Goal: Information Seeking & Learning: Understand process/instructions

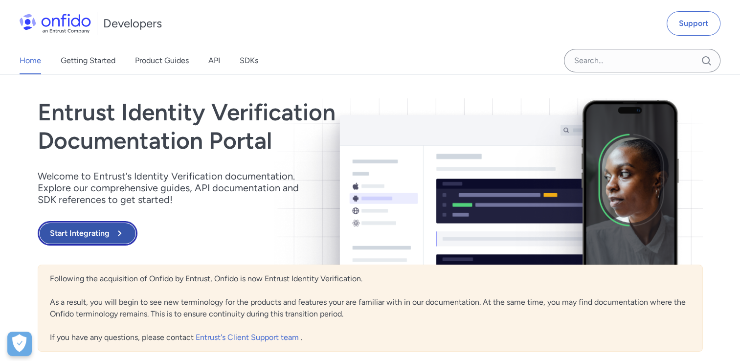
click at [99, 235] on button "Start Integrating" at bounding box center [88, 233] width 100 height 24
click at [89, 62] on link "Getting Started" at bounding box center [88, 60] width 55 height 27
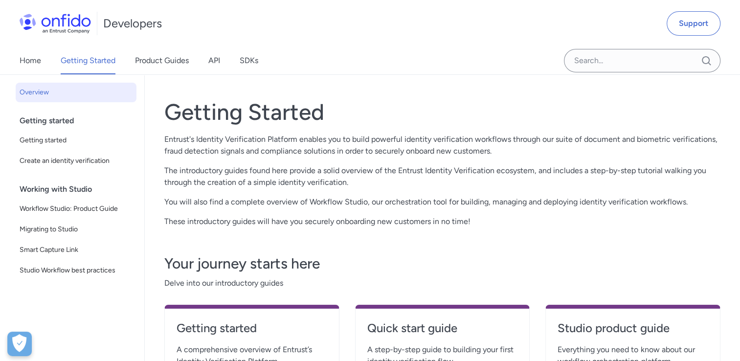
click at [403, 200] on p "You will also find a complete overview of Workflow Studio, our orchestration to…" at bounding box center [442, 202] width 556 height 12
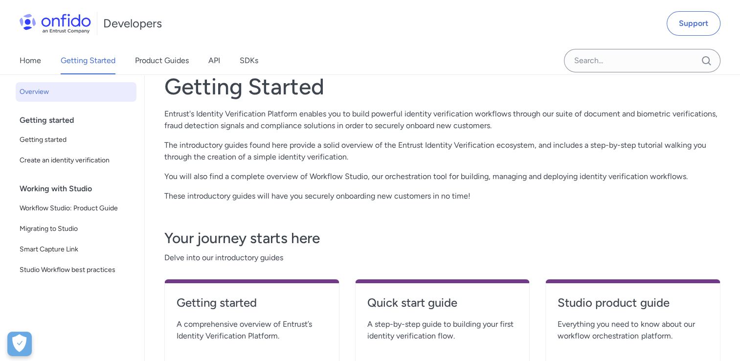
scroll to position [49, 0]
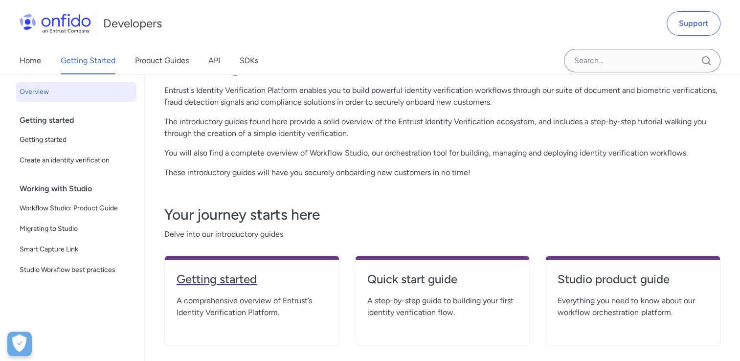
click at [262, 292] on link "Getting started" at bounding box center [251, 282] width 151 height 23
